Goal: Information Seeking & Learning: Learn about a topic

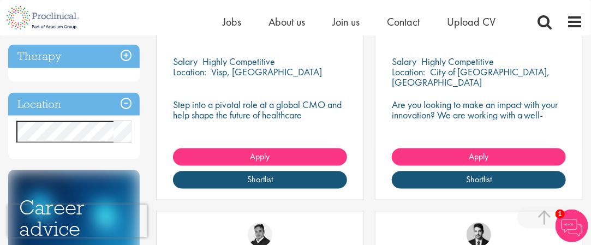
scroll to position [534, 0]
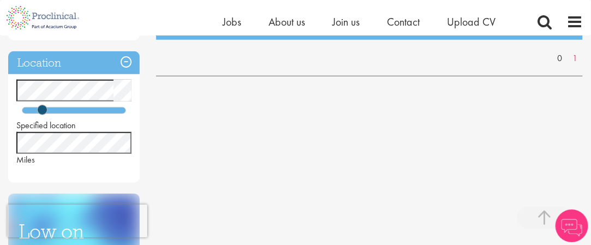
scroll to position [260, 0]
